Goal: Complete application form

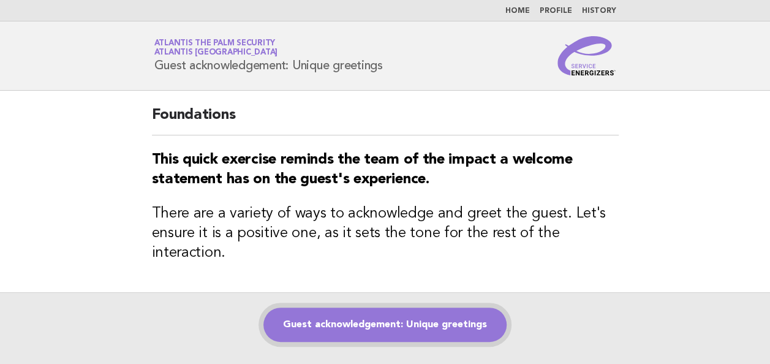
click at [402, 320] on link "Guest acknowledgement: Unique greetings" at bounding box center [385, 325] width 243 height 34
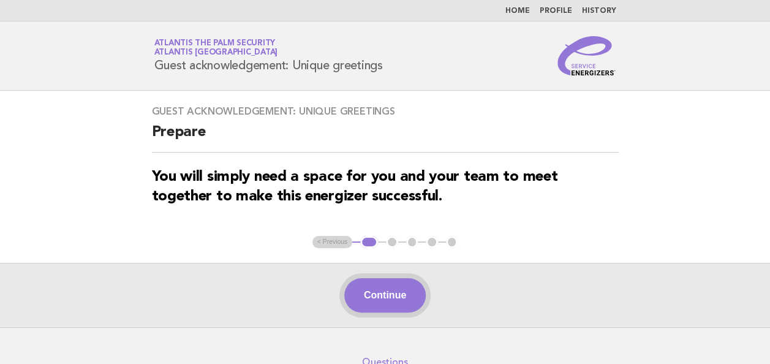
click at [396, 299] on button "Continue" at bounding box center [385, 295] width 82 height 34
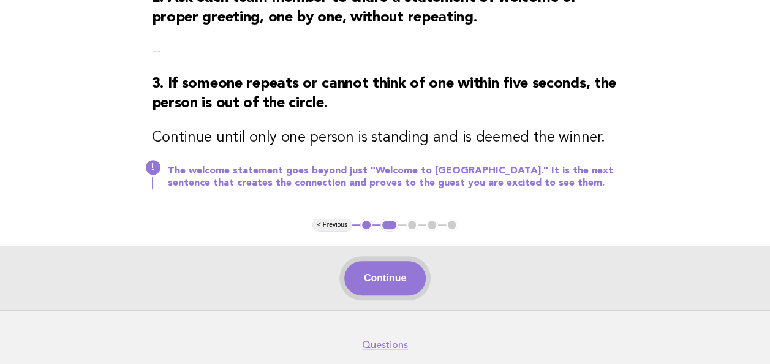
click at [386, 273] on button "Continue" at bounding box center [385, 278] width 82 height 34
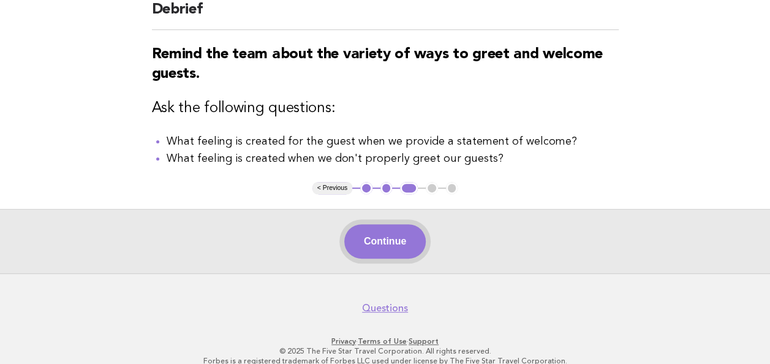
click at [390, 235] on button "Continue" at bounding box center [385, 241] width 82 height 34
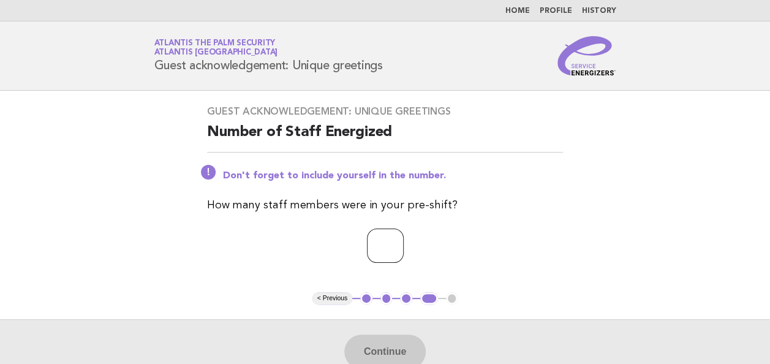
click at [386, 244] on input "number" at bounding box center [385, 246] width 37 height 34
type input "*"
click at [390, 356] on button "Continue" at bounding box center [385, 352] width 82 height 34
